Goal: Information Seeking & Learning: Learn about a topic

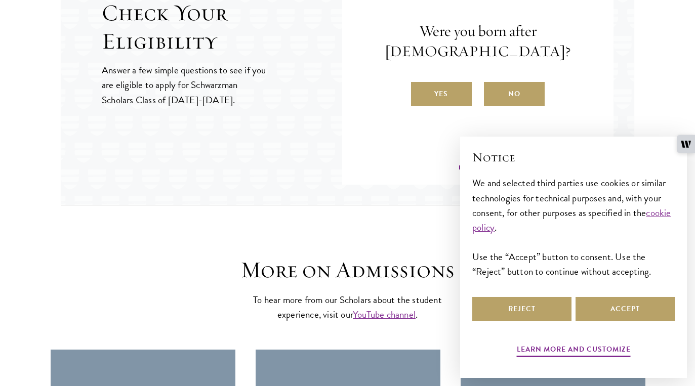
scroll to position [1163, 0]
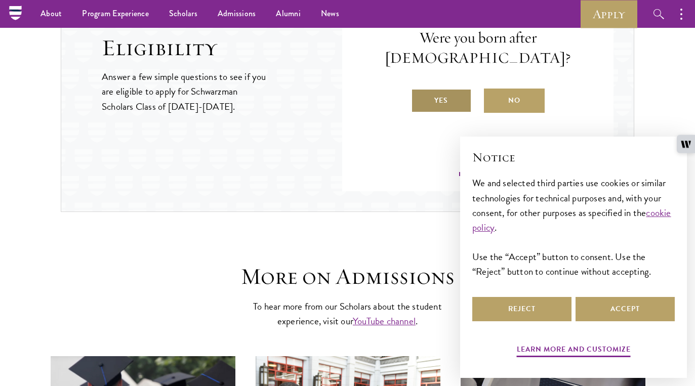
click at [443, 96] on label "Yes" at bounding box center [441, 101] width 61 height 24
click at [420, 96] on input "Yes" at bounding box center [415, 94] width 9 height 9
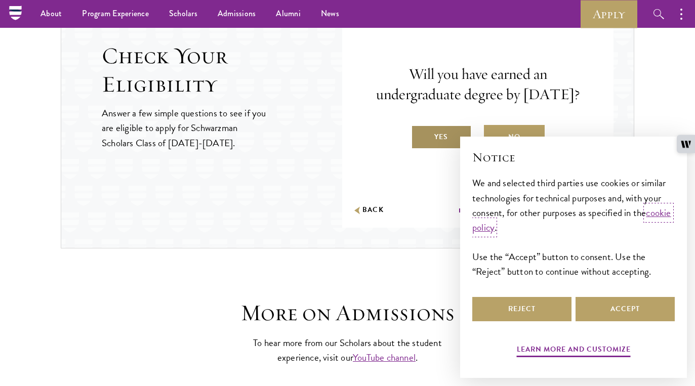
scroll to position [1141, 0]
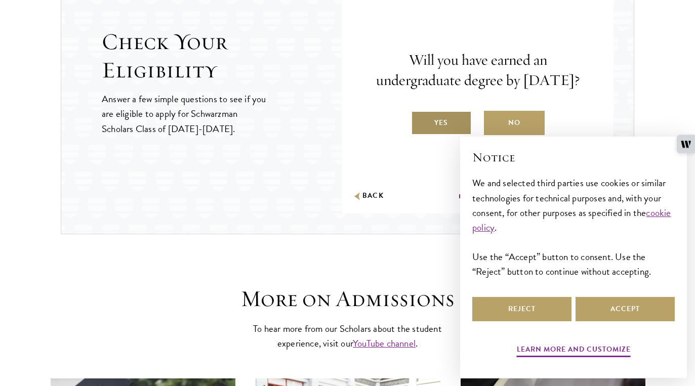
click at [435, 131] on label "Yes" at bounding box center [441, 123] width 61 height 24
click at [420, 121] on input "Yes" at bounding box center [415, 116] width 9 height 9
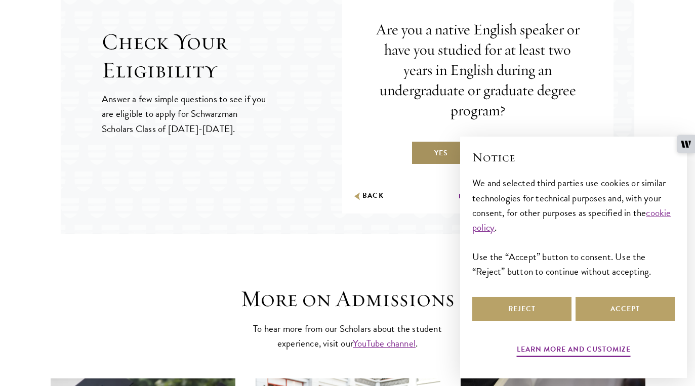
click at [428, 151] on label "Yes" at bounding box center [441, 153] width 61 height 24
click at [420, 151] on input "Yes" at bounding box center [415, 146] width 9 height 9
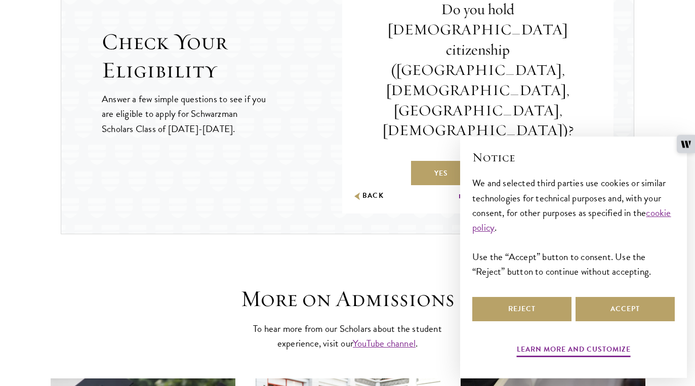
click at [517, 161] on label "No" at bounding box center [514, 173] width 61 height 24
click at [493, 163] on input "No" at bounding box center [488, 167] width 9 height 9
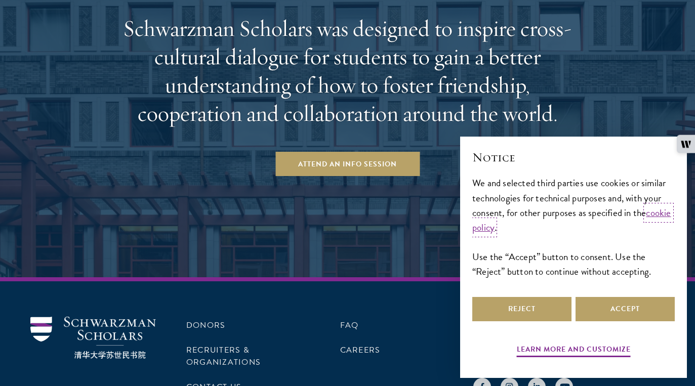
scroll to position [2005, 0]
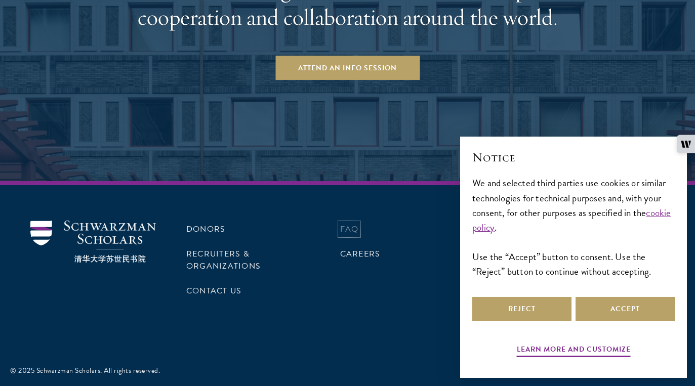
click at [351, 232] on link "FAQ" at bounding box center [349, 229] width 19 height 12
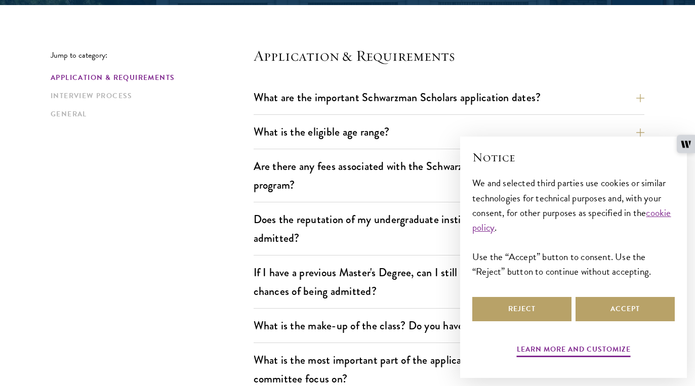
scroll to position [257, 0]
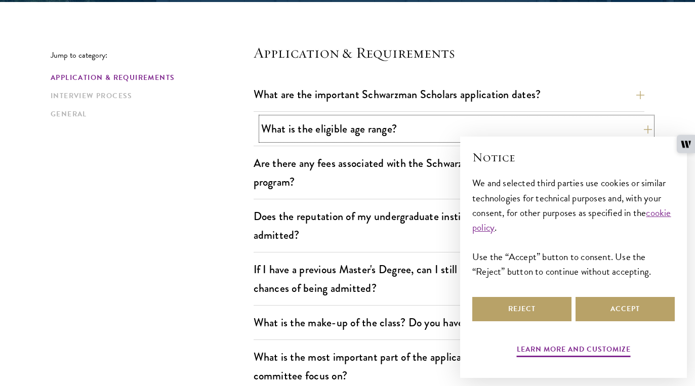
click at [385, 127] on button "What is the eligible age range?" at bounding box center [456, 128] width 391 height 23
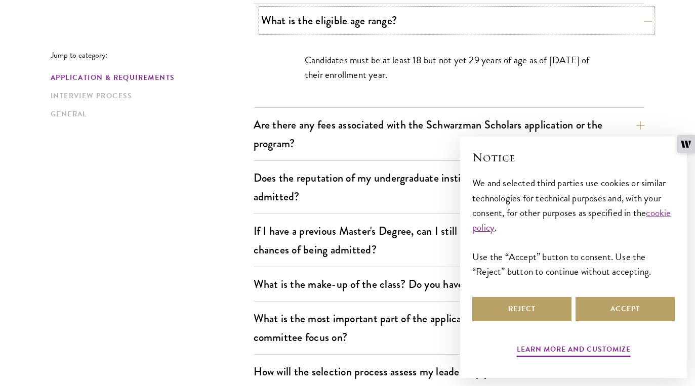
scroll to position [367, 0]
